Goal: Task Accomplishment & Management: Manage account settings

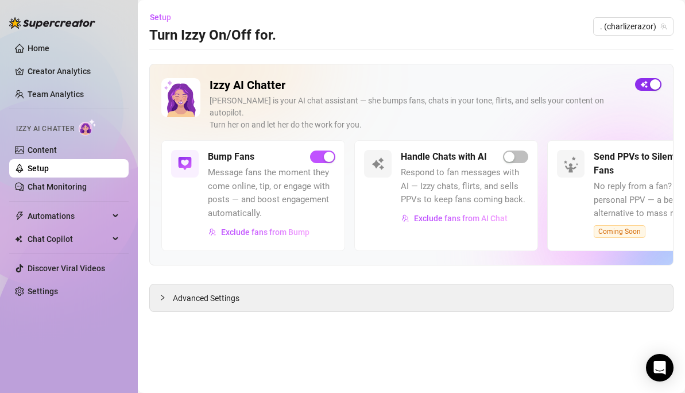
click at [648, 81] on span "button" at bounding box center [648, 84] width 26 height 13
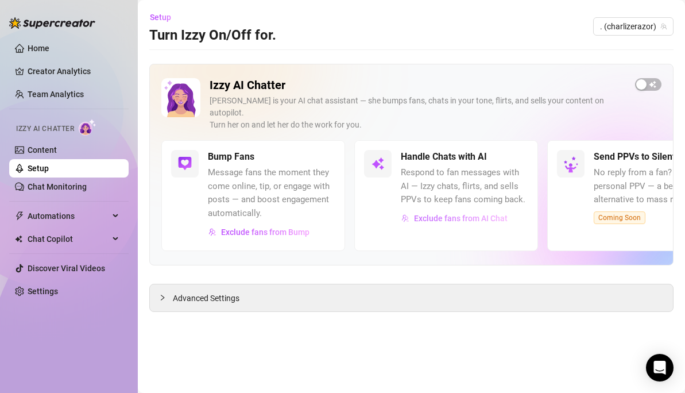
click at [430, 214] on span "Exclude fans from AI Chat" at bounding box center [461, 218] width 94 height 9
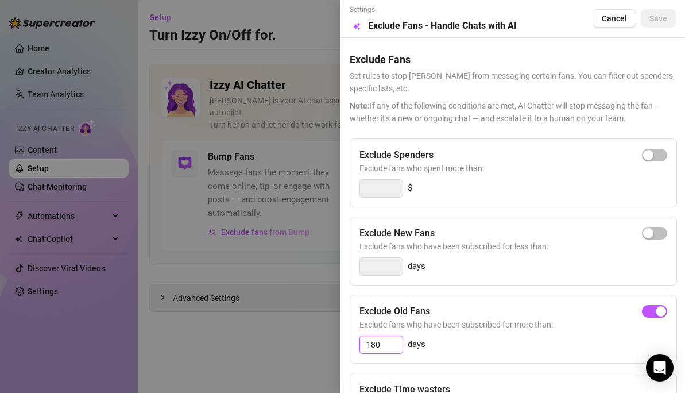
click at [383, 345] on input "180" at bounding box center [381, 344] width 43 height 17
drag, startPoint x: 384, startPoint y: 346, endPoint x: 350, endPoint y: 342, distance: 33.6
click at [351, 343] on div "Exclude Old Fans Exclude fans who have been subscribed for more than: 180 days" at bounding box center [513, 329] width 327 height 69
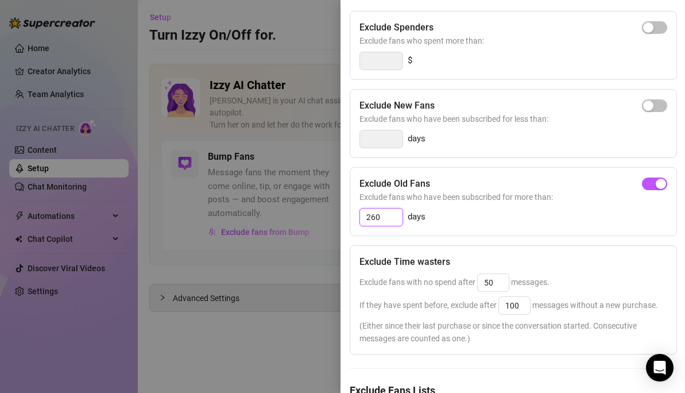
scroll to position [128, 0]
type input "260"
drag, startPoint x: 496, startPoint y: 280, endPoint x: 480, endPoint y: 282, distance: 16.2
click at [480, 282] on input "50" at bounding box center [493, 281] width 31 height 17
type input "25"
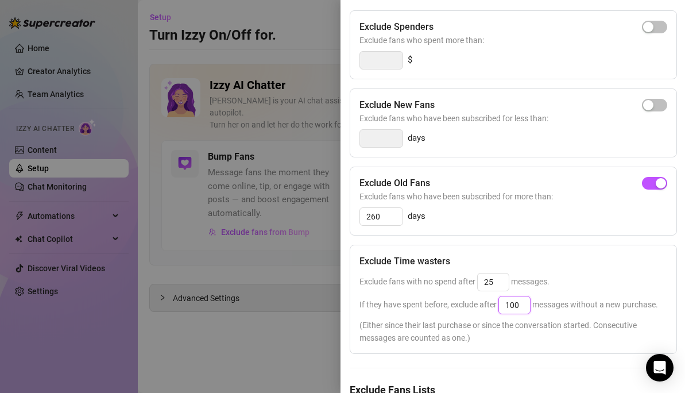
drag, startPoint x: 523, startPoint y: 306, endPoint x: 496, endPoint y: 304, distance: 27.1
click at [497, 304] on span "If they have spent before, exclude after 100 messages without a new purchase." at bounding box center [509, 304] width 299 height 9
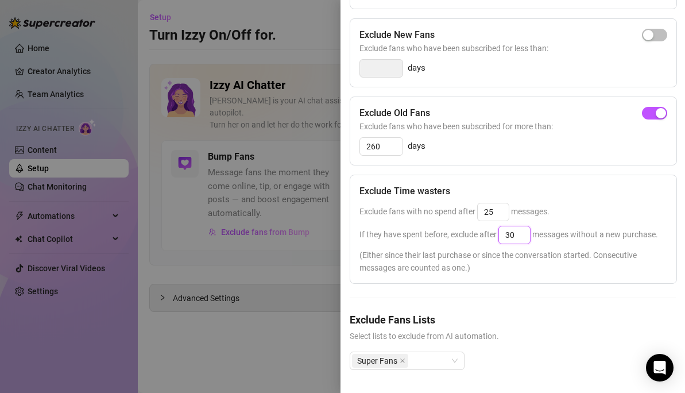
scroll to position [219, 0]
click at [444, 353] on div "Super Fans" at bounding box center [401, 361] width 98 height 16
type input "30"
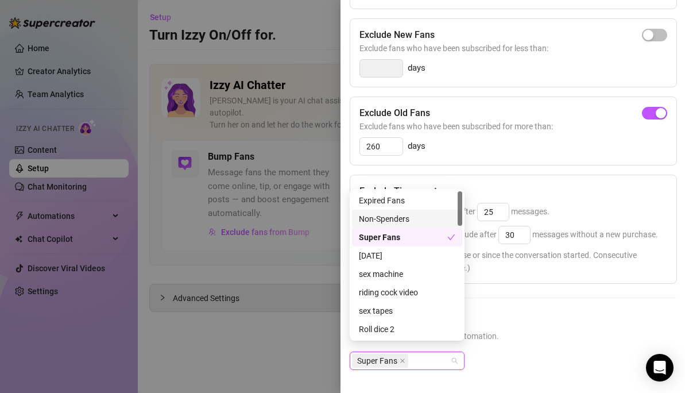
click at [384, 218] on div "Non-Spenders" at bounding box center [407, 219] width 96 height 13
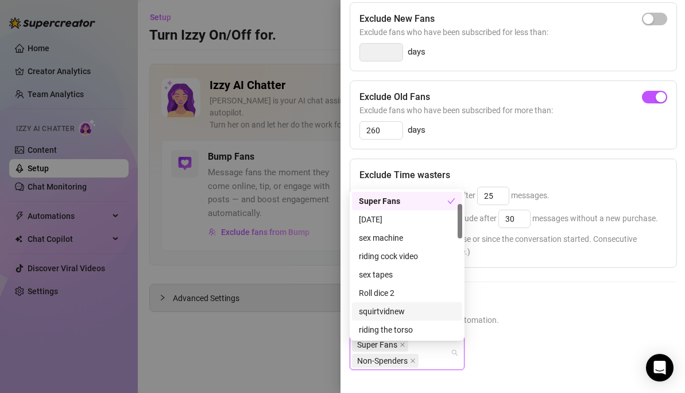
scroll to position [55, 0]
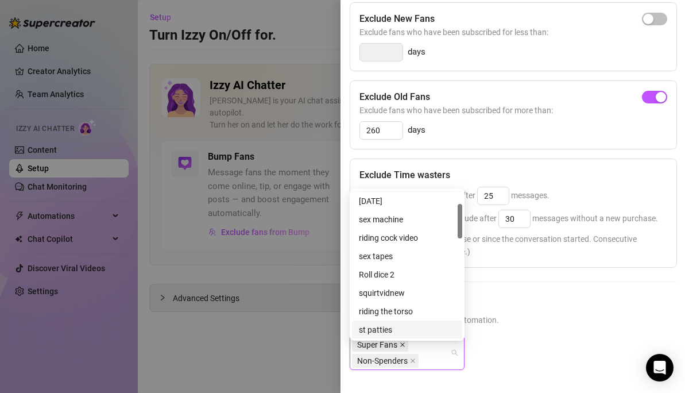
click at [402, 347] on icon "close" at bounding box center [403, 345] width 6 height 6
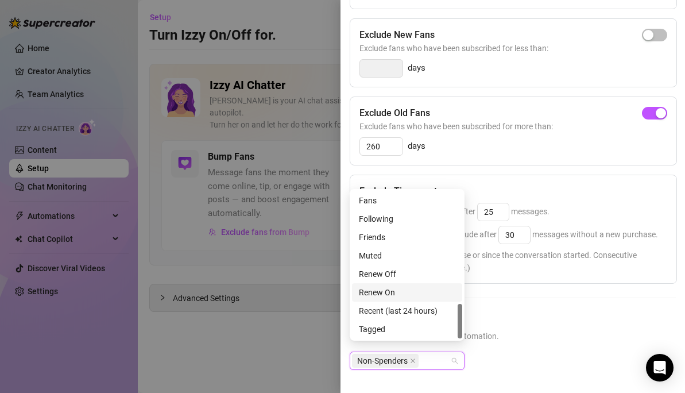
scroll to position [427, 0]
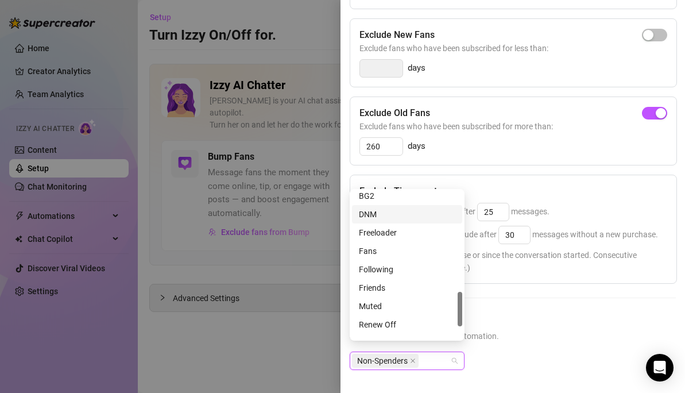
click at [368, 213] on div "DNM" at bounding box center [407, 214] width 96 height 13
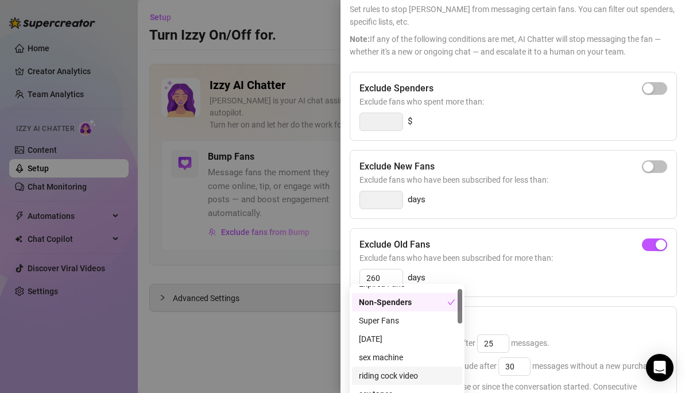
scroll to position [0, 0]
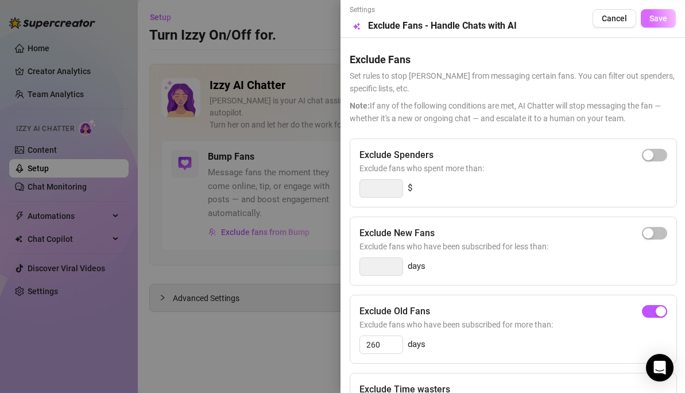
click at [650, 20] on span "Save" at bounding box center [659, 18] width 18 height 9
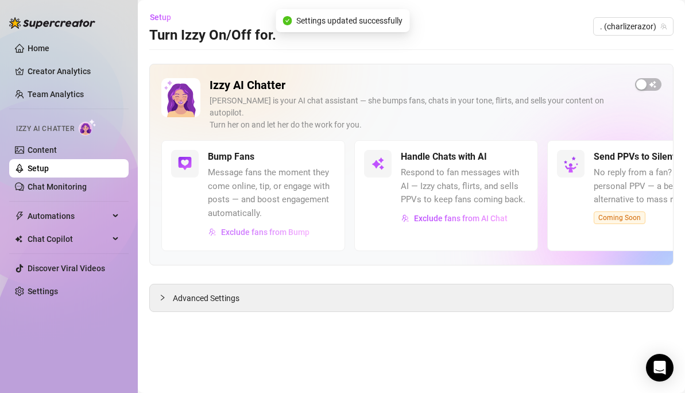
click at [262, 227] on span "Exclude fans from Bump" at bounding box center [265, 231] width 88 height 9
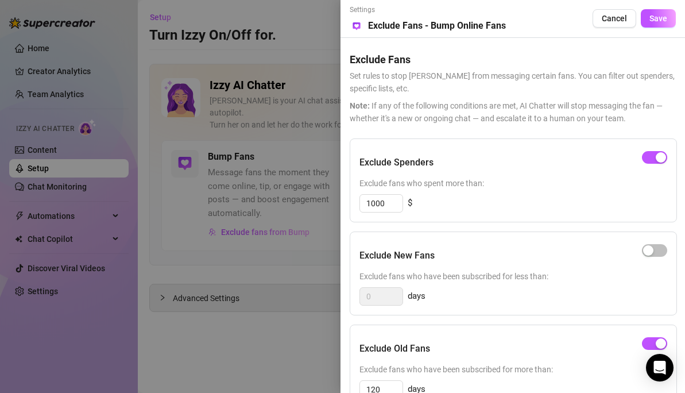
click at [508, 318] on div "Exclude Spenders Exclude fans who spent more than: 1000 $ Exclude New Fans Excl…" at bounding box center [513, 327] width 326 height 379
drag, startPoint x: 457, startPoint y: 373, endPoint x: 499, endPoint y: 339, distance: 54.0
click at [478, 350] on div "Exclude Old Fans Exclude fans who have been subscribed for more than: 120 days" at bounding box center [513, 367] width 327 height 84
drag, startPoint x: 550, startPoint y: 319, endPoint x: 549, endPoint y: 310, distance: 9.9
click at [549, 318] on div "Exclude Spenders Exclude fans who spent more than: 1000 $ Exclude New Fans Excl…" at bounding box center [513, 327] width 326 height 379
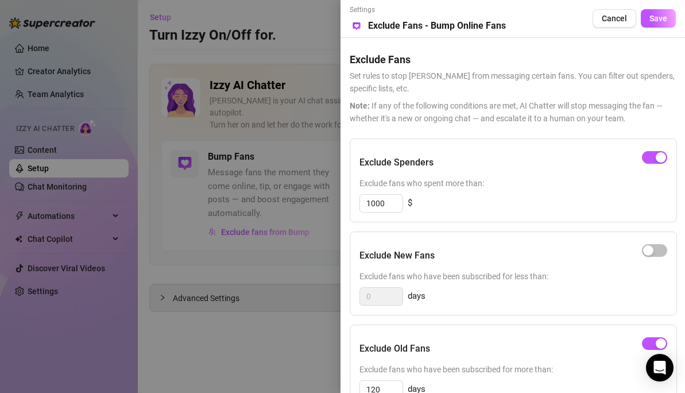
click at [254, 222] on div at bounding box center [342, 196] width 685 height 393
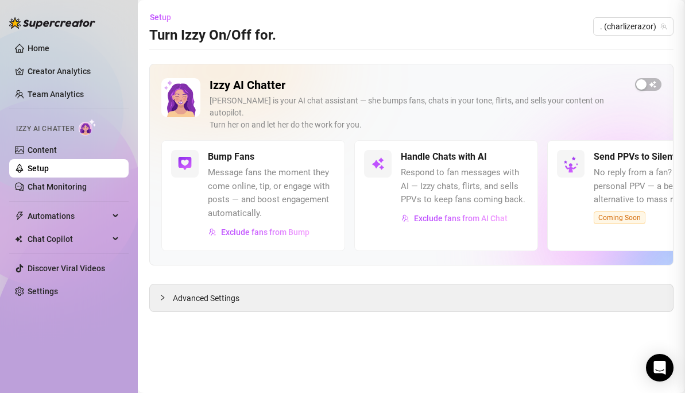
click at [269, 217] on div at bounding box center [342, 196] width 685 height 393
click at [277, 227] on span "Exclude fans from Bump" at bounding box center [265, 231] width 88 height 9
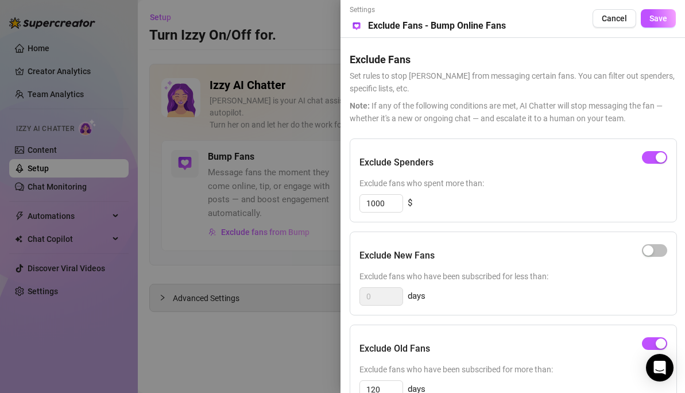
click at [553, 233] on div "Exclude New Fans Exclude fans who have been subscribed for less than: 0 days" at bounding box center [513, 273] width 327 height 84
click at [397, 202] on input "1000" at bounding box center [381, 203] width 43 height 17
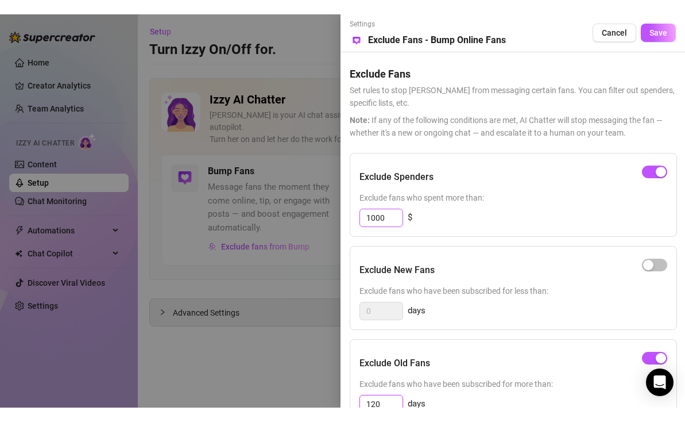
scroll to position [5, 0]
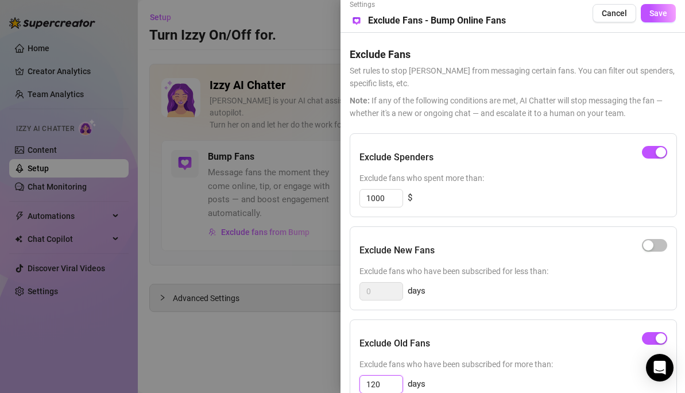
drag, startPoint x: 389, startPoint y: 385, endPoint x: 352, endPoint y: 384, distance: 36.8
click at [352, 384] on div "Exclude Old Fans Exclude fans who have been subscribed for more than: 120 days" at bounding box center [513, 361] width 327 height 84
type input "260"
drag, startPoint x: 468, startPoint y: 374, endPoint x: 479, endPoint y: 365, distance: 14.7
click at [467, 374] on div "Exclude Old Fans Exclude fans who have been subscribed for more than: 260 days" at bounding box center [513, 361] width 327 height 84
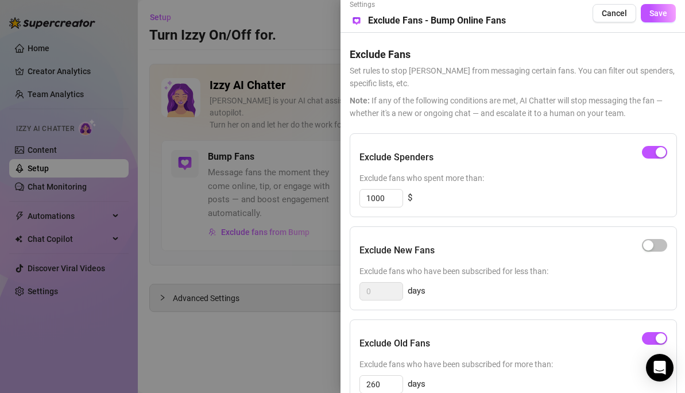
drag, startPoint x: 538, startPoint y: 353, endPoint x: 518, endPoint y: 391, distance: 42.7
click at [538, 353] on div "Exclude Old Fans" at bounding box center [514, 343] width 308 height 29
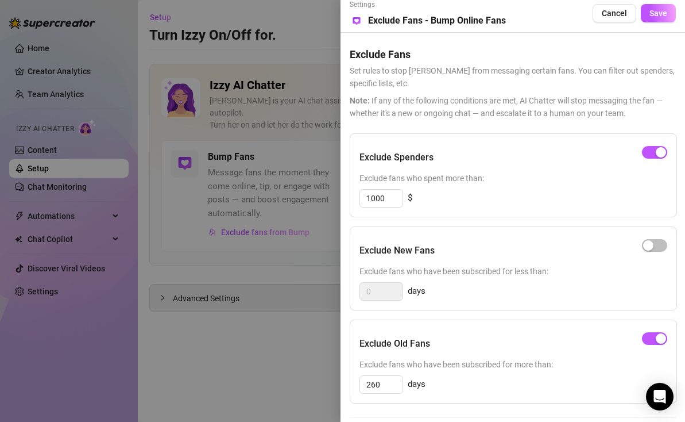
click at [543, 369] on span "Exclude fans who have been subscribed for more than:" at bounding box center [514, 364] width 308 height 13
click at [555, 276] on span "Exclude fans who have been subscribed for less than:" at bounding box center [514, 271] width 308 height 13
click at [649, 16] on button "Save" at bounding box center [658, 13] width 35 height 18
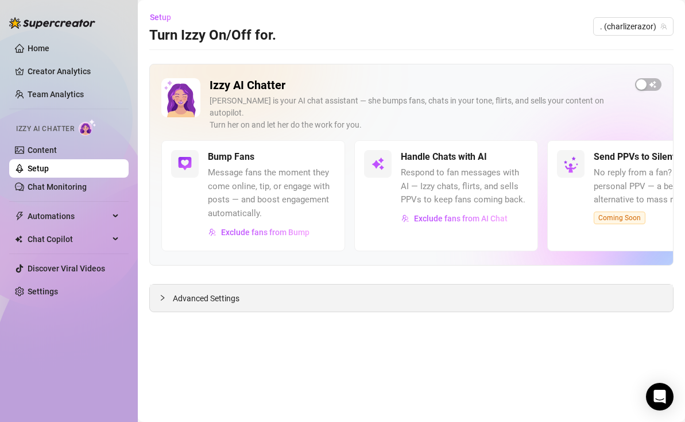
click at [192, 292] on span "Advanced Settings" at bounding box center [206, 298] width 67 height 13
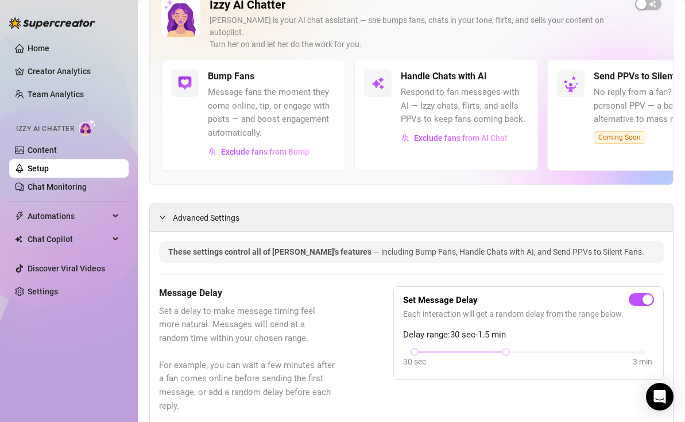
scroll to position [113, 0]
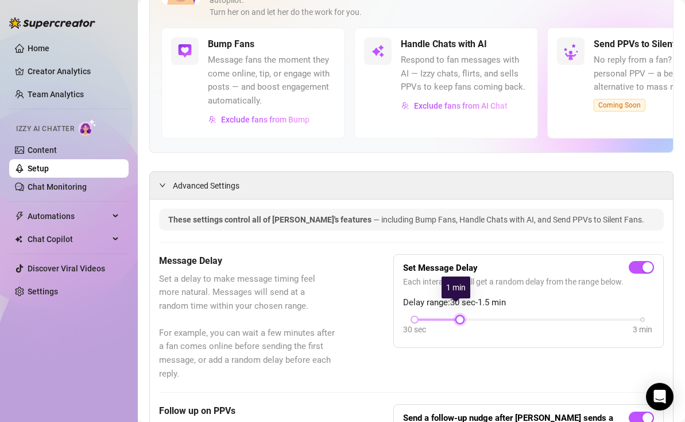
drag, startPoint x: 500, startPoint y: 306, endPoint x: 467, endPoint y: 306, distance: 32.7
click at [469, 316] on div "30 sec 3 min" at bounding box center [529, 318] width 228 height 5
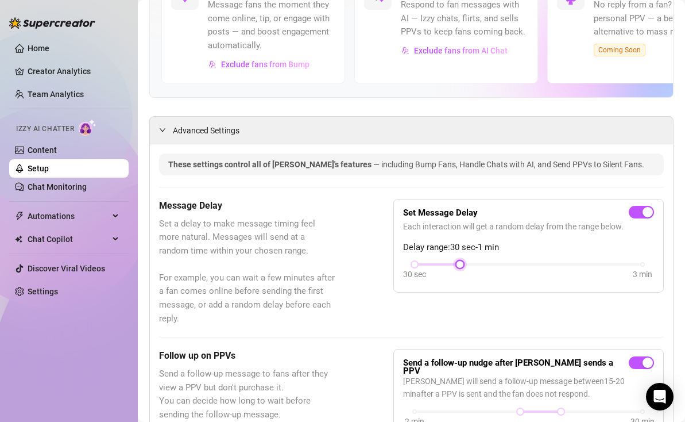
scroll to position [314, 0]
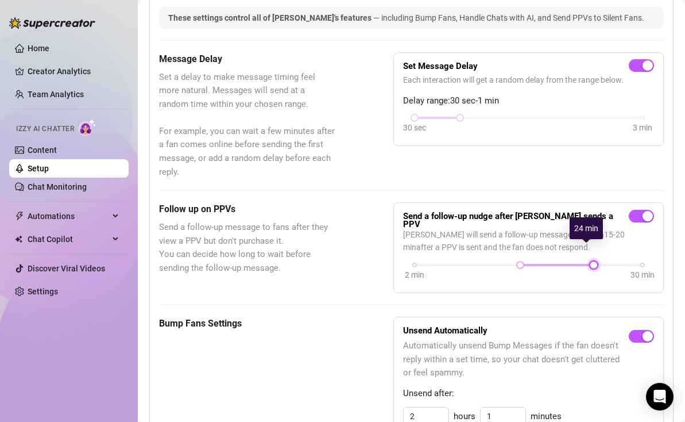
drag, startPoint x: 555, startPoint y: 248, endPoint x: 589, endPoint y: 244, distance: 34.1
click at [591, 262] on div at bounding box center [594, 265] width 6 height 6
drag, startPoint x: 589, startPoint y: 246, endPoint x: 607, endPoint y: 246, distance: 17.2
click at [607, 262] on div at bounding box center [610, 265] width 6 height 6
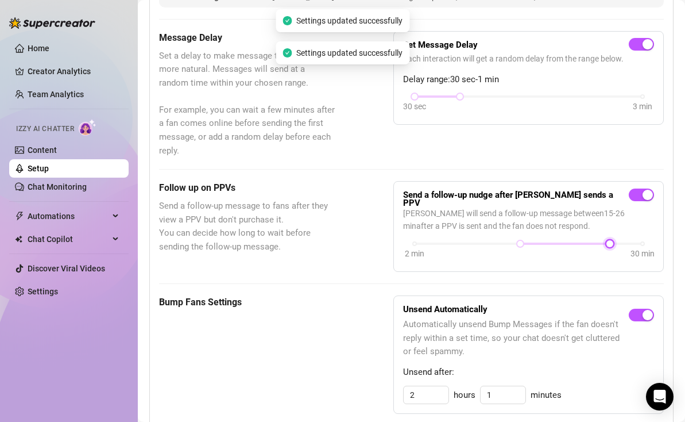
scroll to position [395, 0]
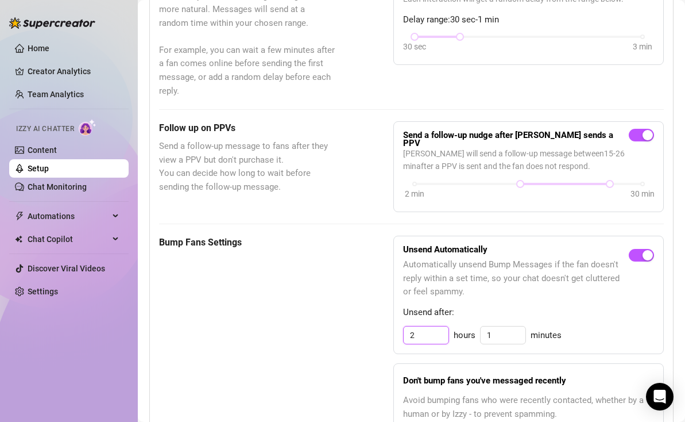
drag, startPoint x: 417, startPoint y: 316, endPoint x: 388, endPoint y: 312, distance: 29.6
click at [389, 313] on div "Bump Fans Settings Unsend Automatically Automatically unsend Bump Messages if t…" at bounding box center [411, 412] width 505 height 354
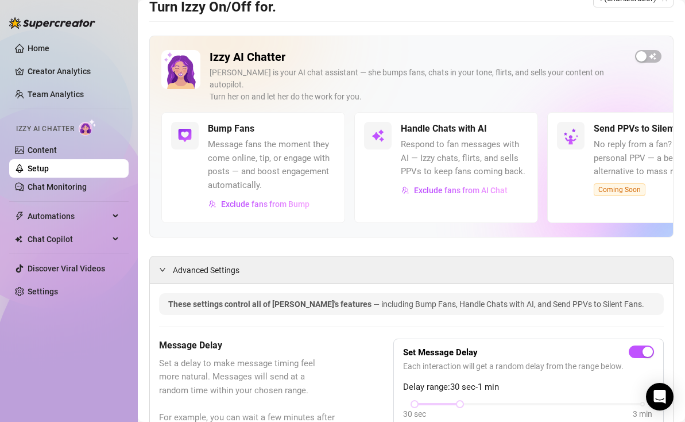
scroll to position [0, 0]
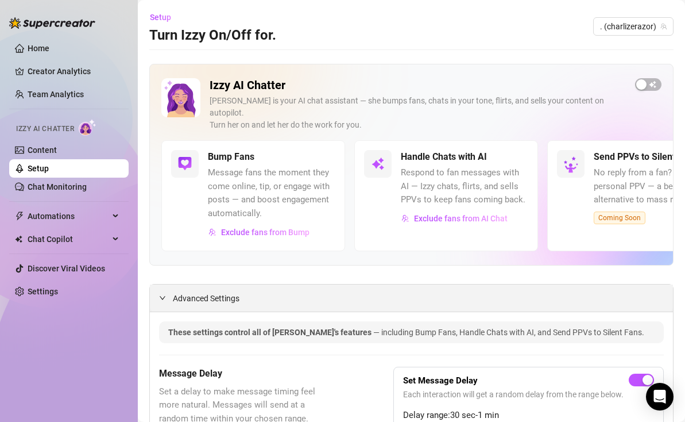
click at [186, 292] on span "Advanced Settings" at bounding box center [206, 298] width 67 height 13
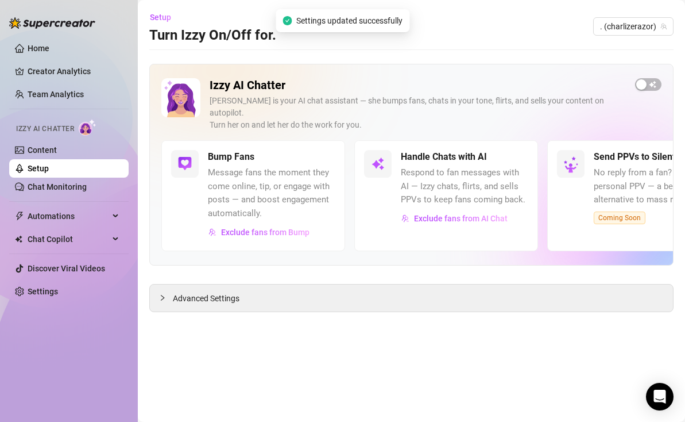
click at [642, 166] on span "No reply from a fan? Try a smart, personal PPV — a better alternative to mass m…" at bounding box center [658, 186] width 128 height 41
click at [642, 89] on div "button" at bounding box center [641, 84] width 10 height 10
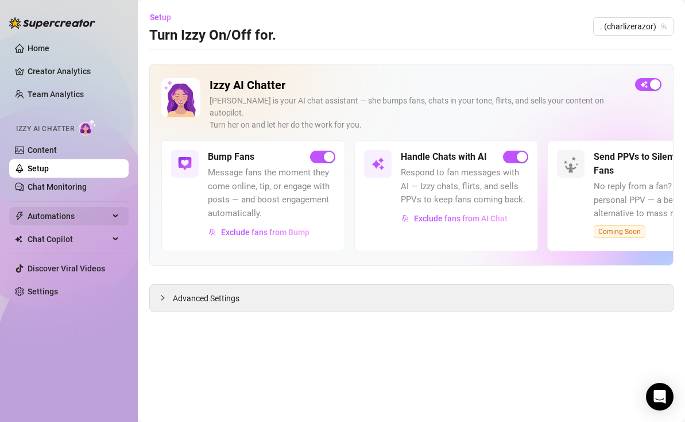
click at [61, 220] on span "Automations" at bounding box center [69, 216] width 82 height 18
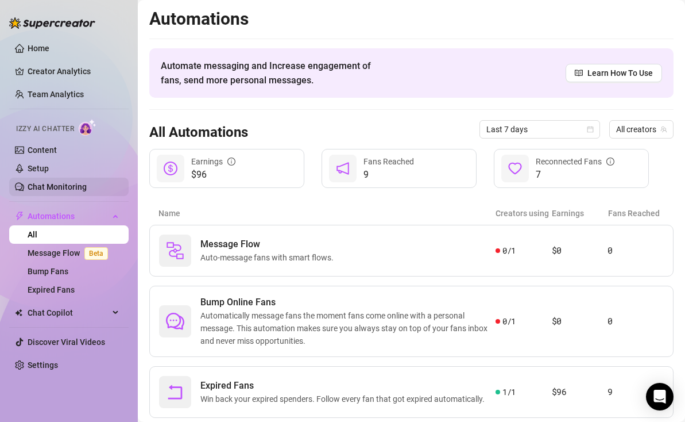
click at [44, 190] on link "Chat Monitoring" at bounding box center [57, 186] width 59 height 9
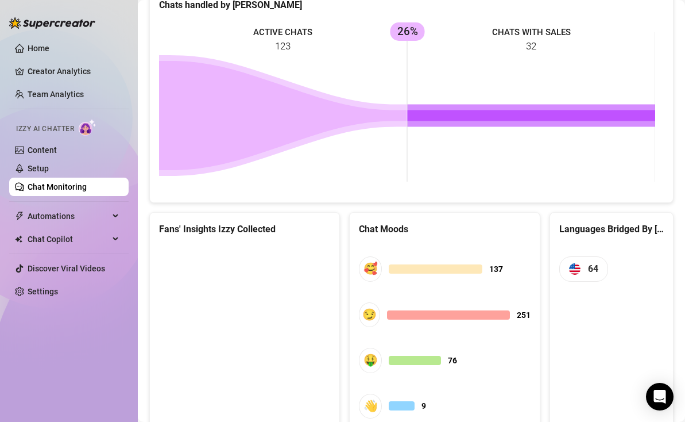
scroll to position [563, 0]
